Goal: Navigation & Orientation: Find specific page/section

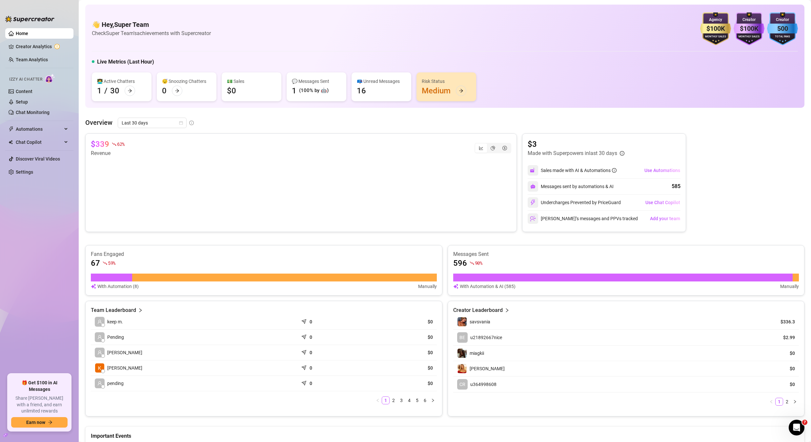
click at [35, 68] on li at bounding box center [39, 68] width 68 height 0
click at [34, 62] on link "Team Analytics" at bounding box center [32, 59] width 32 height 5
click at [35, 46] on link "Creator Analytics" at bounding box center [42, 46] width 52 height 10
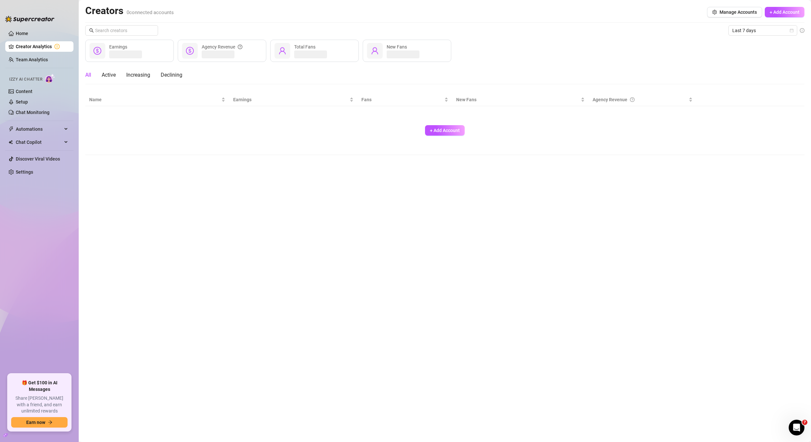
click at [35, 46] on link "Creator Analytics" at bounding box center [42, 46] width 52 height 10
